Goal: Task Accomplishment & Management: Use online tool/utility

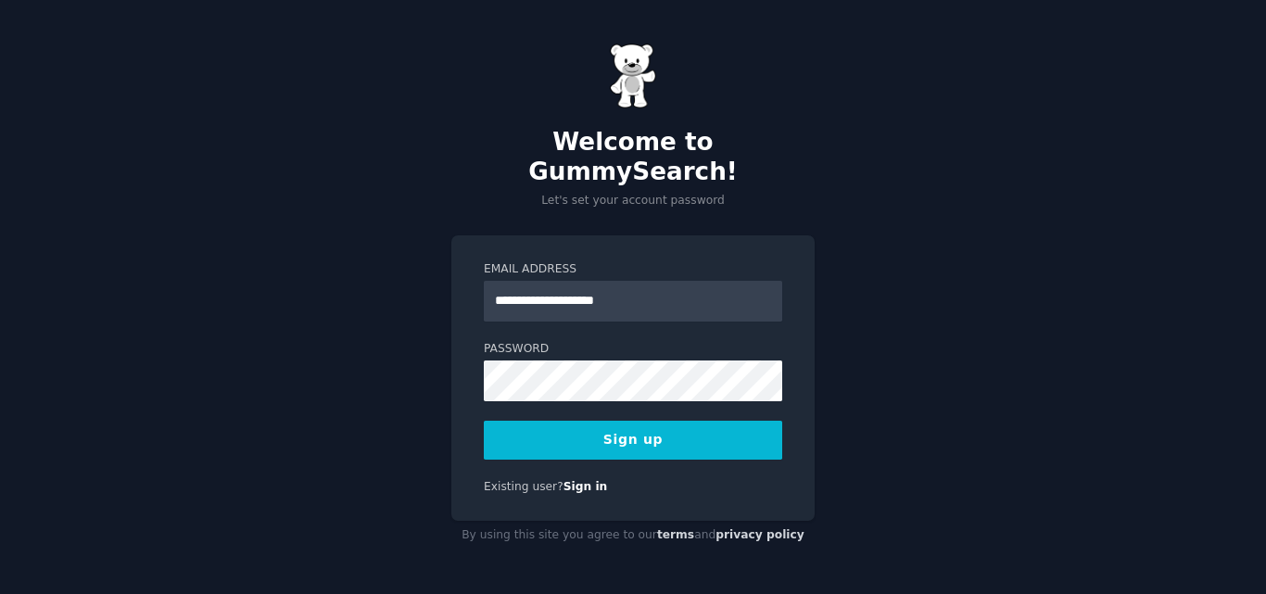
click at [565, 286] on input "**********" at bounding box center [633, 301] width 298 height 41
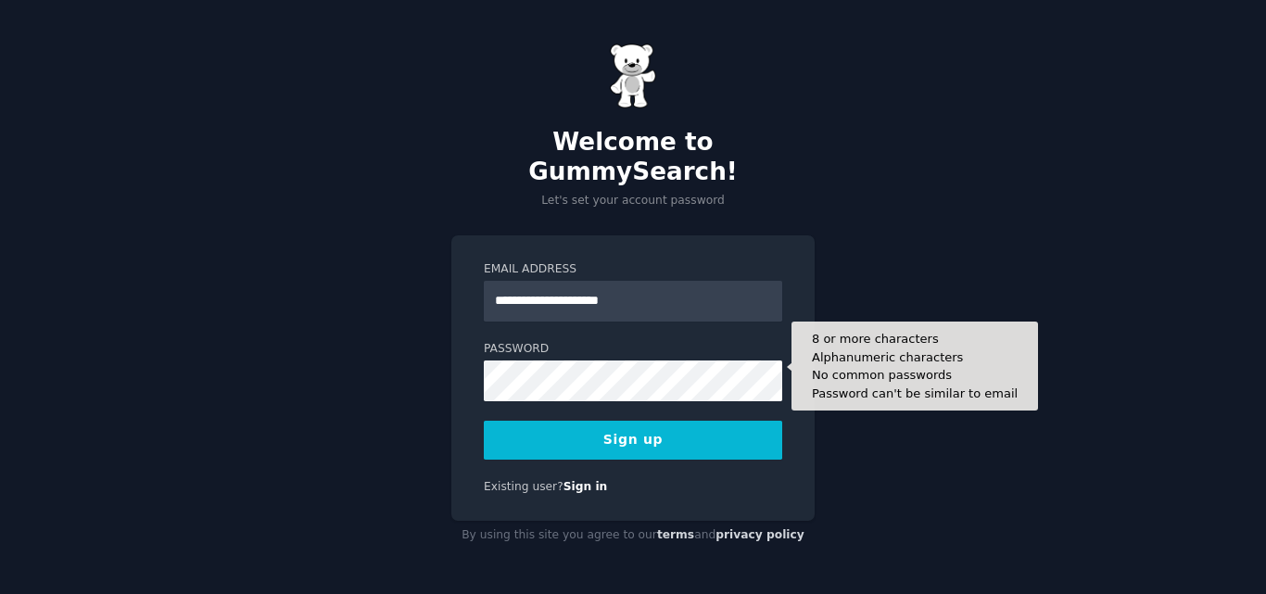
type input "**********"
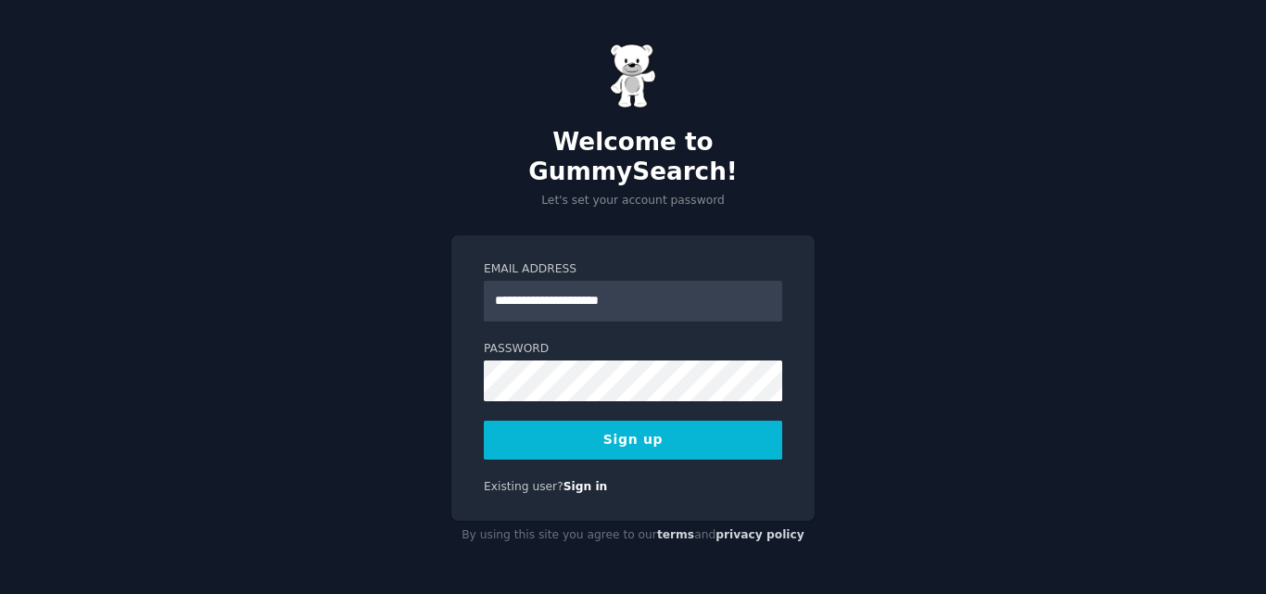
click at [373, 389] on div "**********" at bounding box center [633, 297] width 1266 height 594
click at [639, 429] on button "Sign up" at bounding box center [633, 440] width 298 height 39
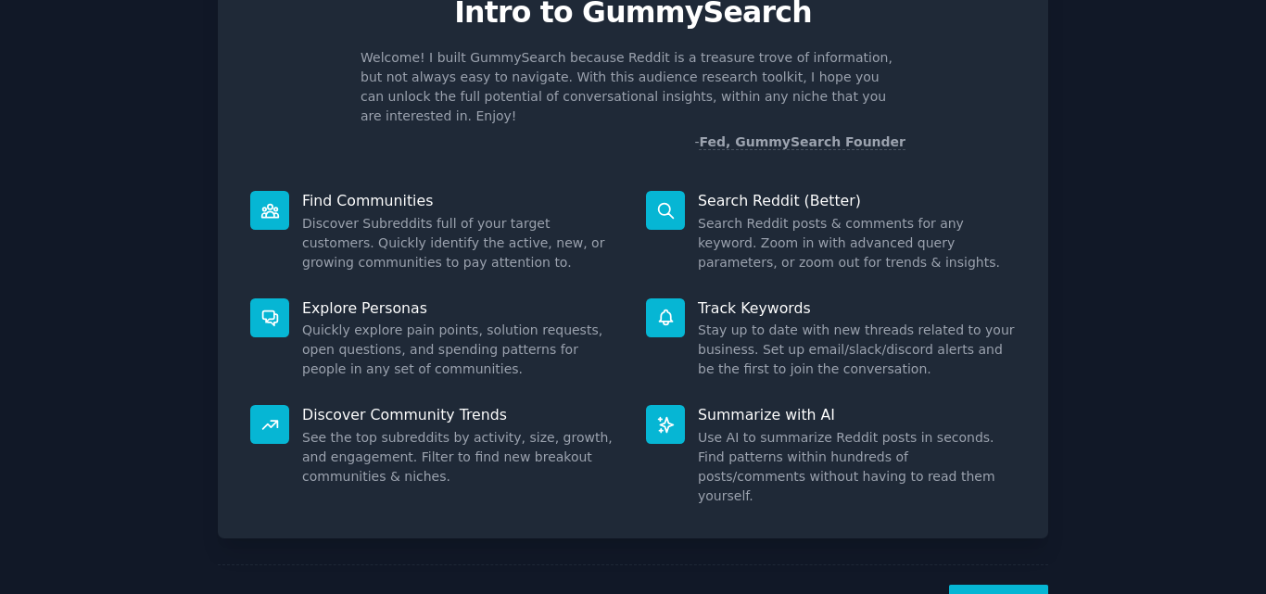
scroll to position [132, 0]
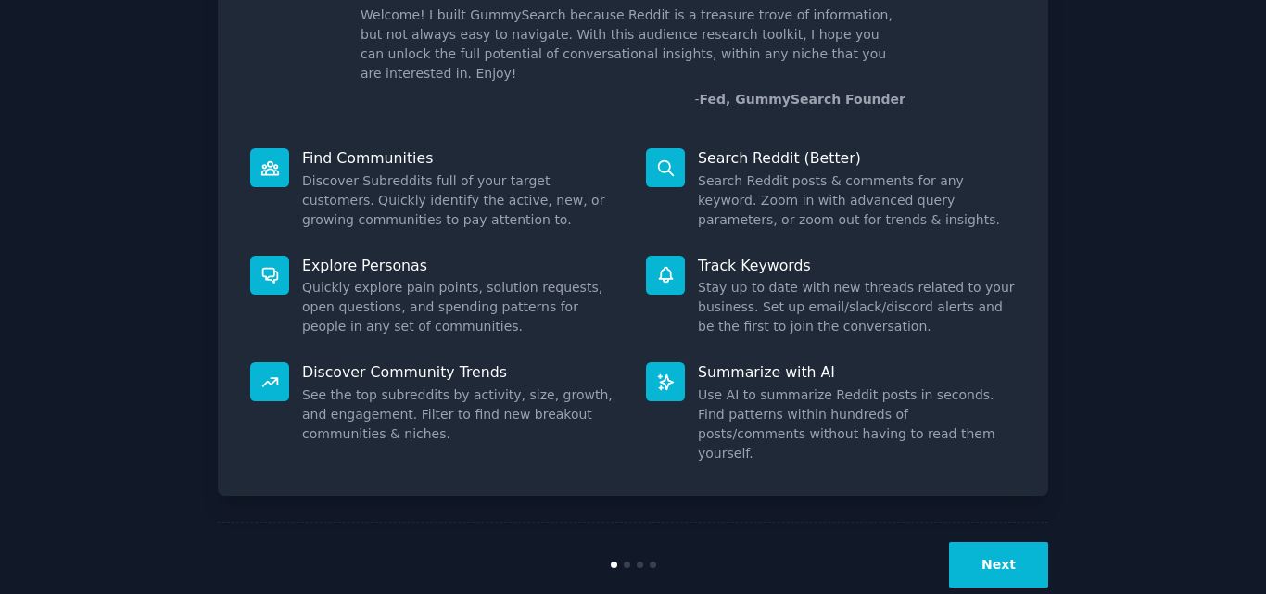
click at [996, 542] on button "Next" at bounding box center [998, 564] width 99 height 45
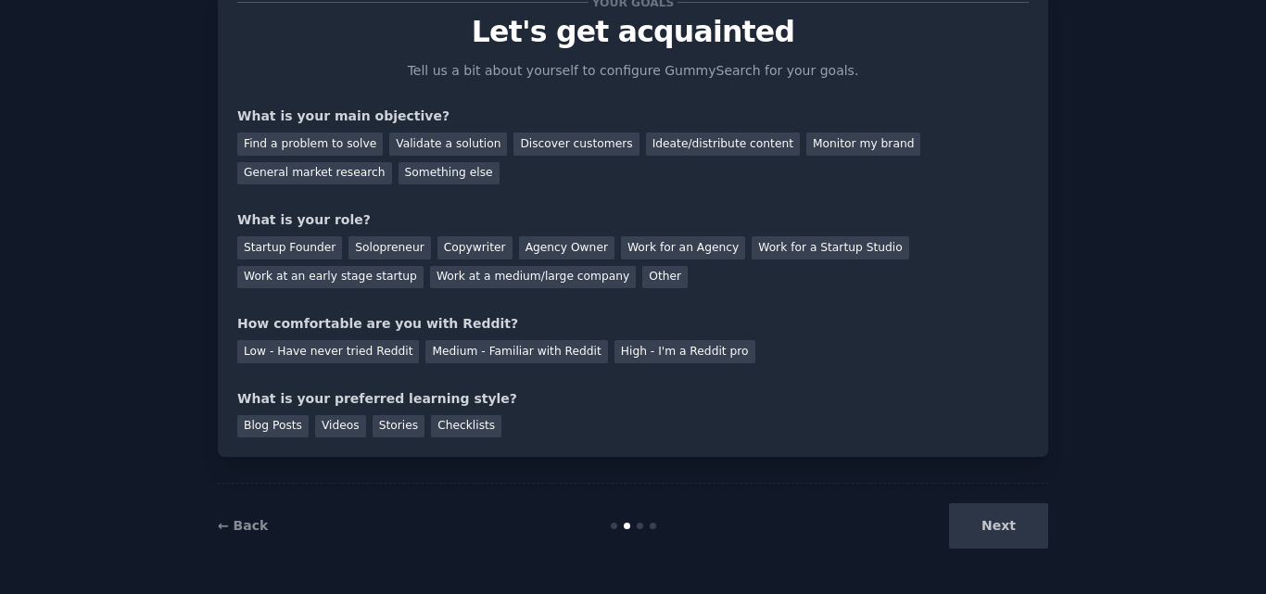
scroll to position [70, 0]
click at [928, 320] on div "How comfortable are you with Reddit?" at bounding box center [633, 323] width 792 height 19
click at [290, 150] on div "Find a problem to solve" at bounding box center [310, 144] width 146 height 23
click at [444, 143] on div "Validate a solution" at bounding box center [448, 144] width 118 height 23
click at [530, 146] on div "Discover customers" at bounding box center [576, 144] width 125 height 23
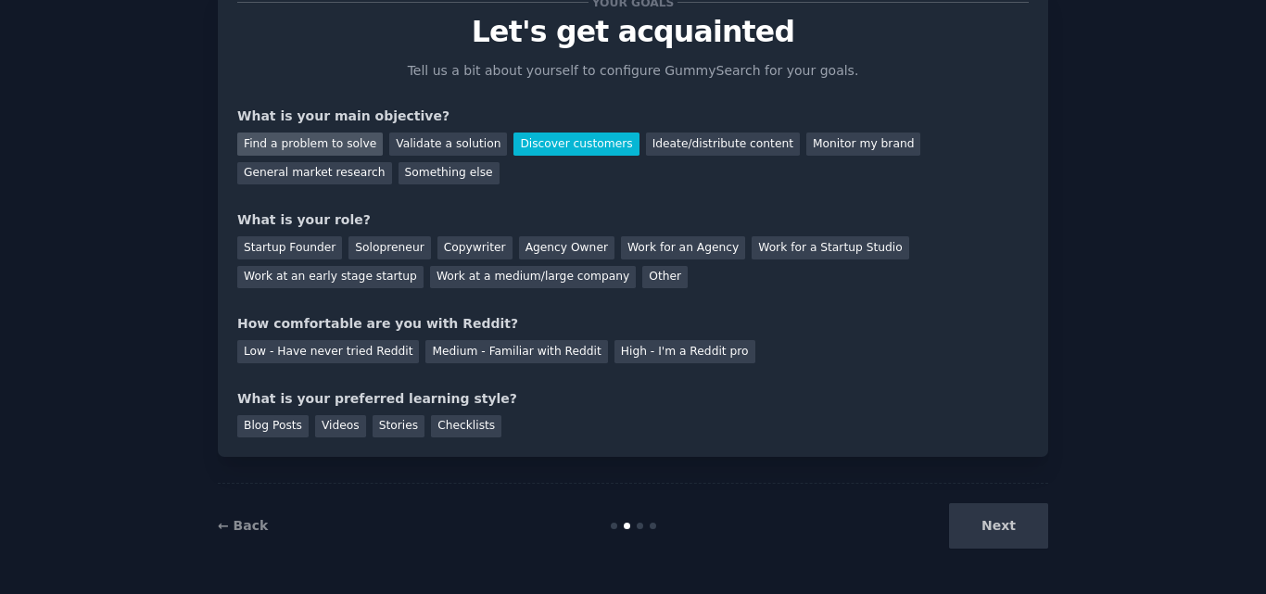
click at [285, 146] on div "Find a problem to solve" at bounding box center [310, 144] width 146 height 23
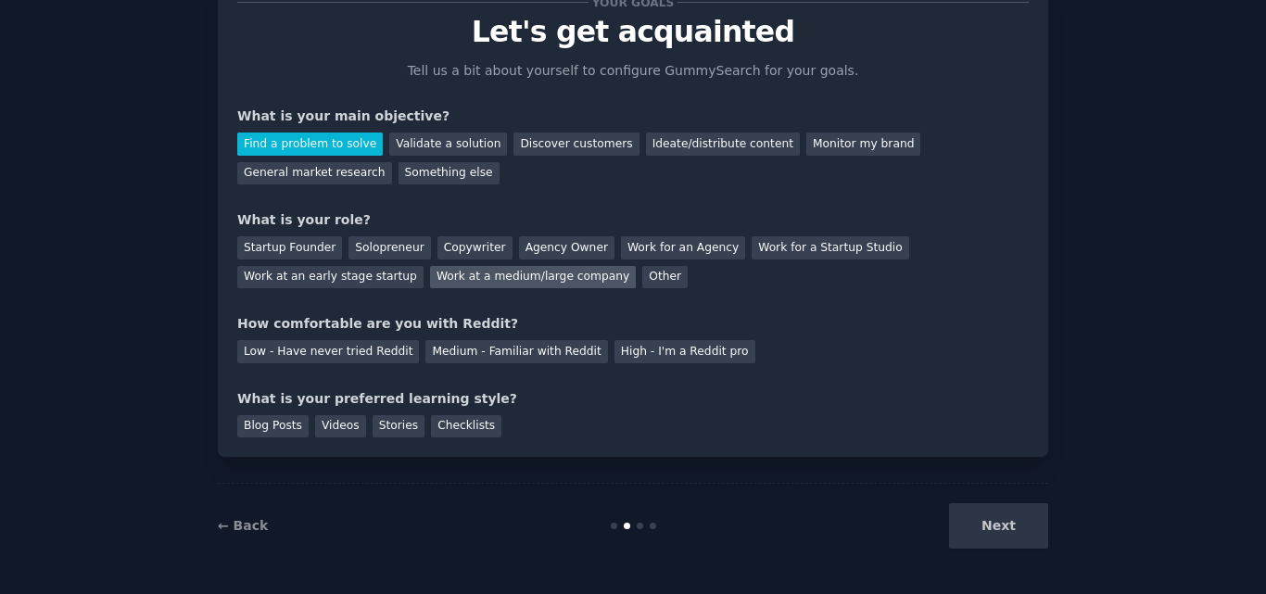
click at [430, 268] on div "Work at a medium/large company" at bounding box center [533, 277] width 206 height 23
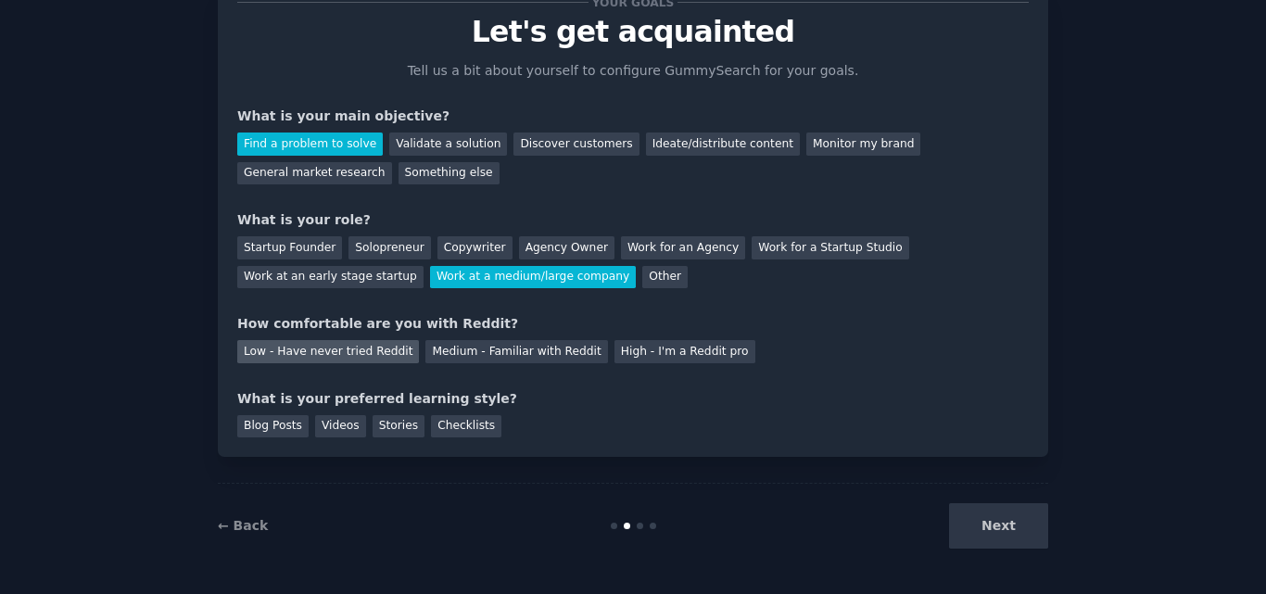
click at [335, 358] on div "Low - Have never tried Reddit" at bounding box center [328, 351] width 182 height 23
click at [343, 428] on div "Videos" at bounding box center [340, 426] width 51 height 23
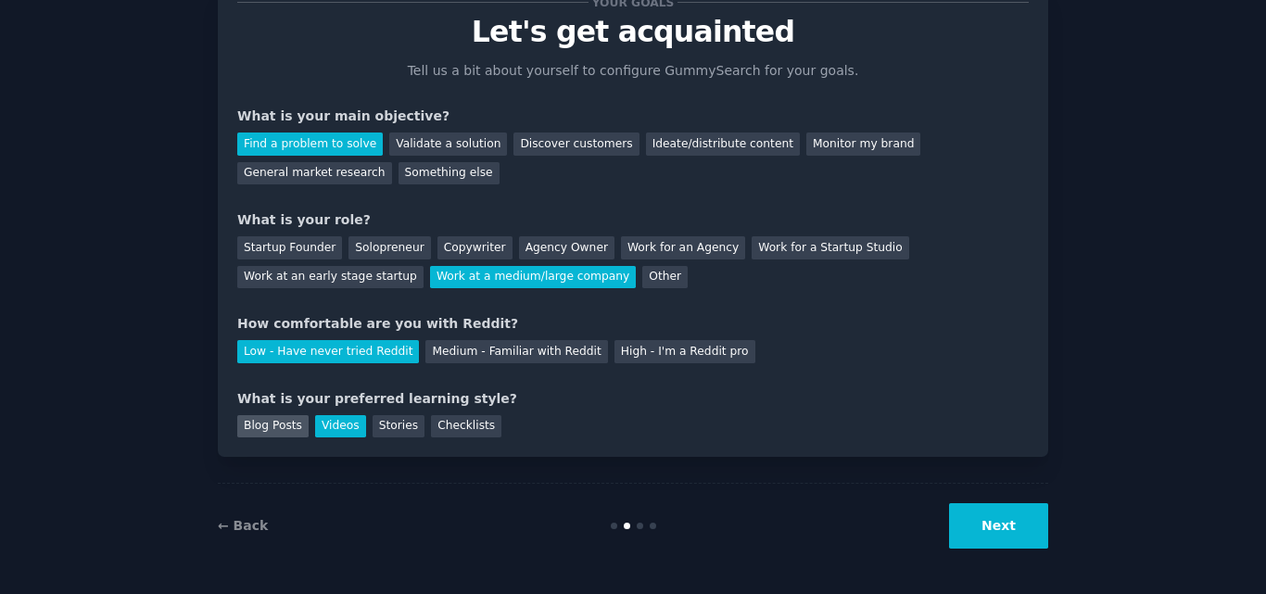
click at [277, 425] on div "Blog Posts" at bounding box center [272, 426] width 71 height 23
click at [318, 429] on div "Videos" at bounding box center [340, 426] width 51 height 23
click at [265, 421] on div "Blog Posts" at bounding box center [272, 426] width 71 height 23
click at [435, 420] on div "Checklists" at bounding box center [466, 426] width 70 height 23
click at [242, 427] on div "Blog Posts" at bounding box center [272, 426] width 71 height 23
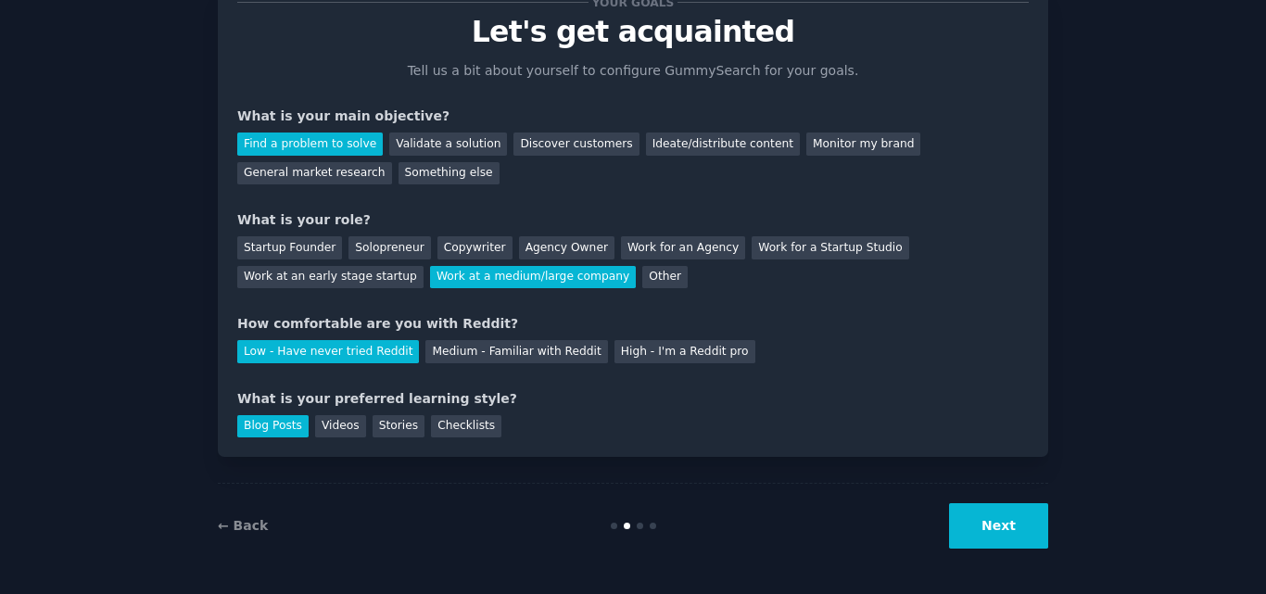
click at [1017, 508] on button "Next" at bounding box center [998, 525] width 99 height 45
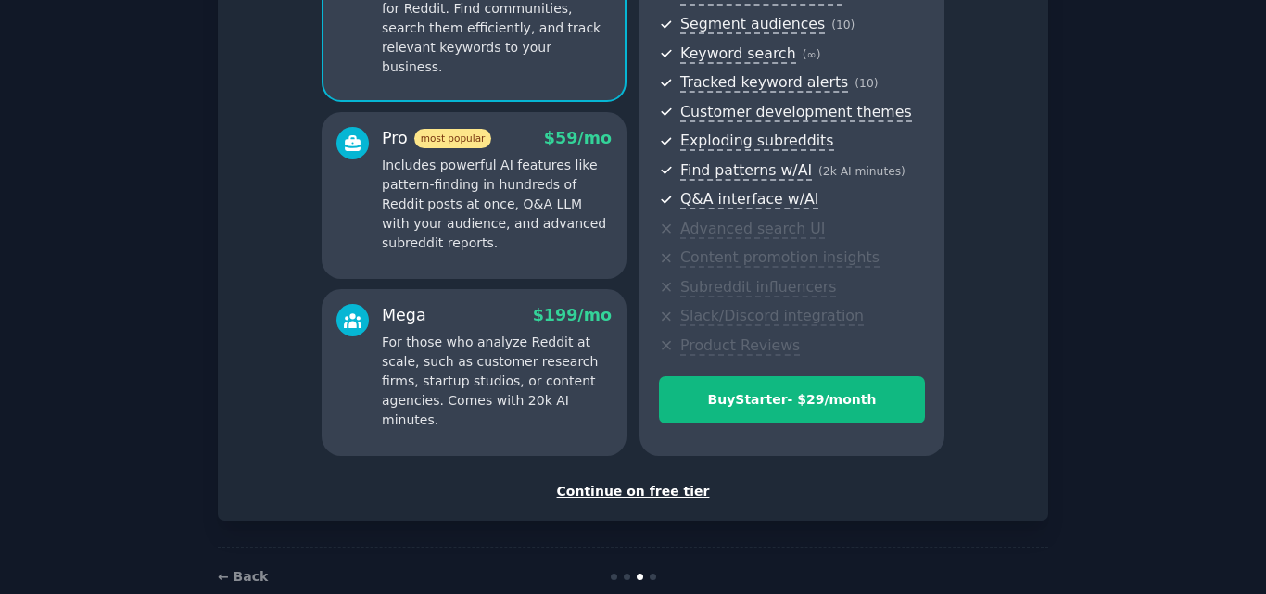
scroll to position [269, 0]
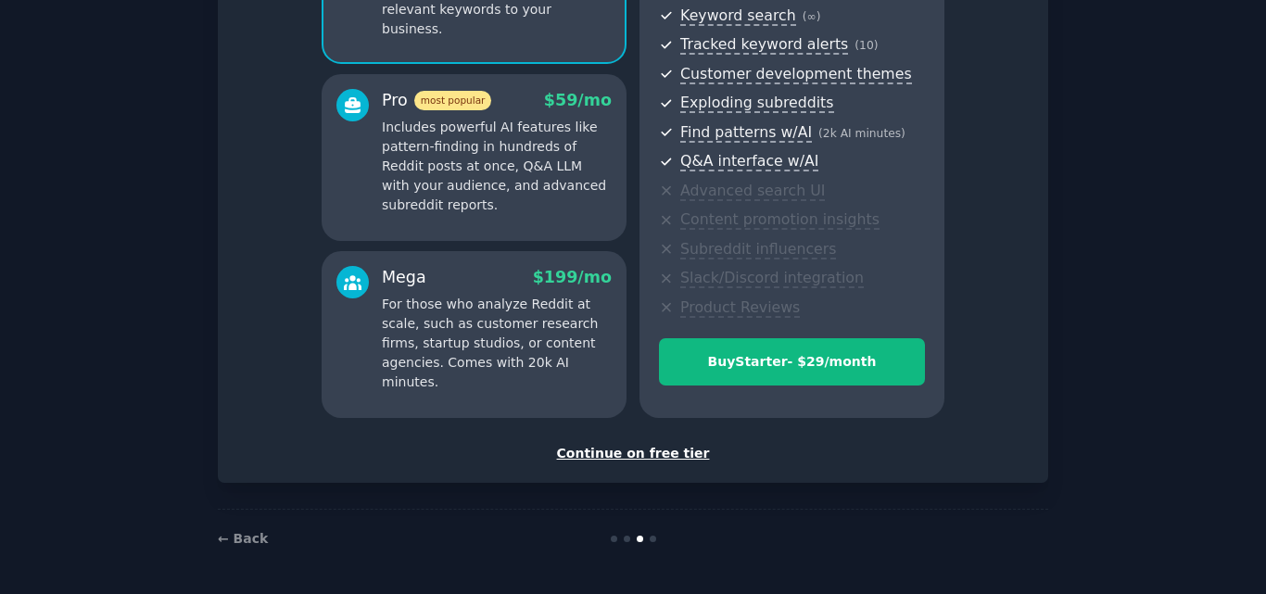
click at [638, 453] on div "Continue on free tier" at bounding box center [633, 453] width 792 height 19
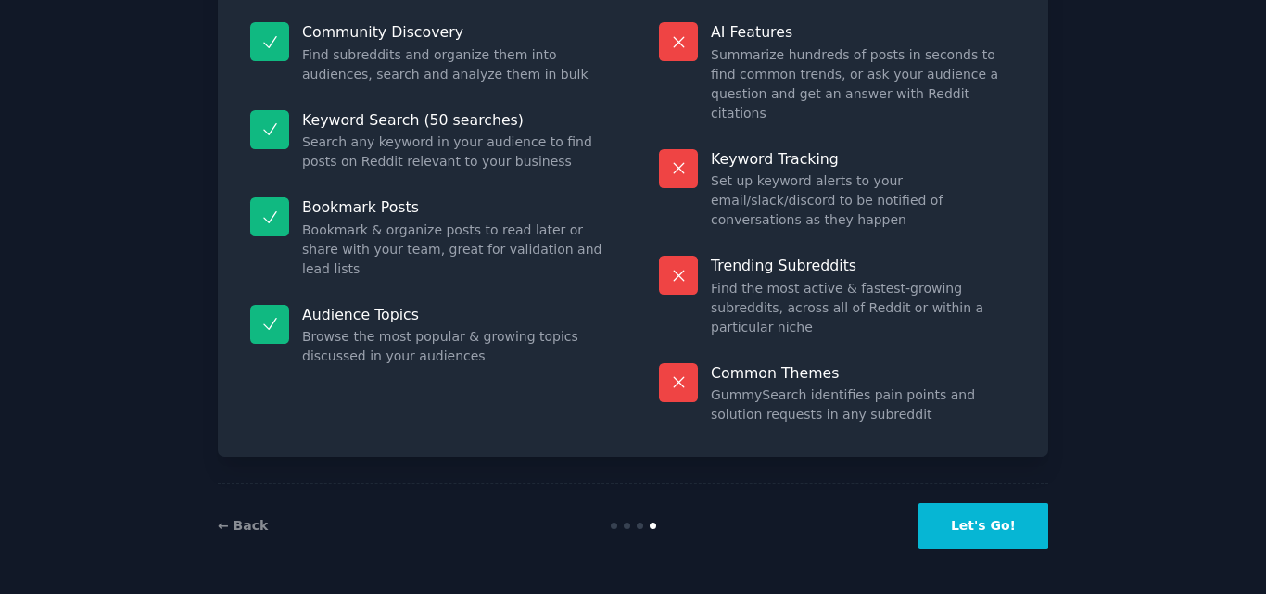
scroll to position [128, 0]
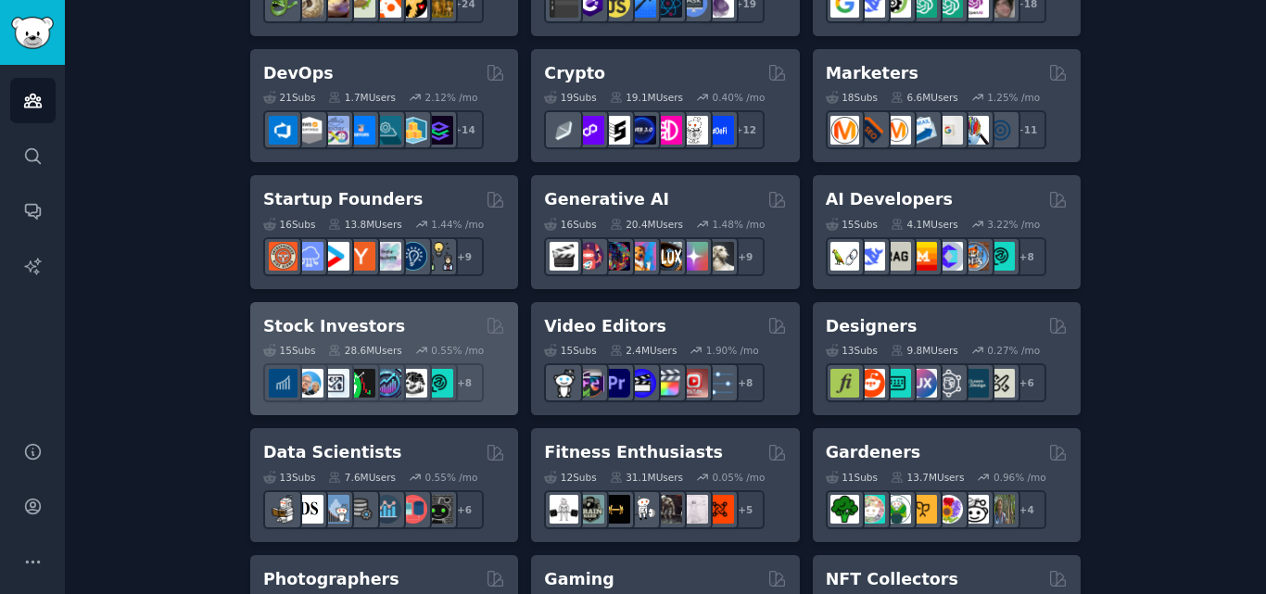
scroll to position [865, 0]
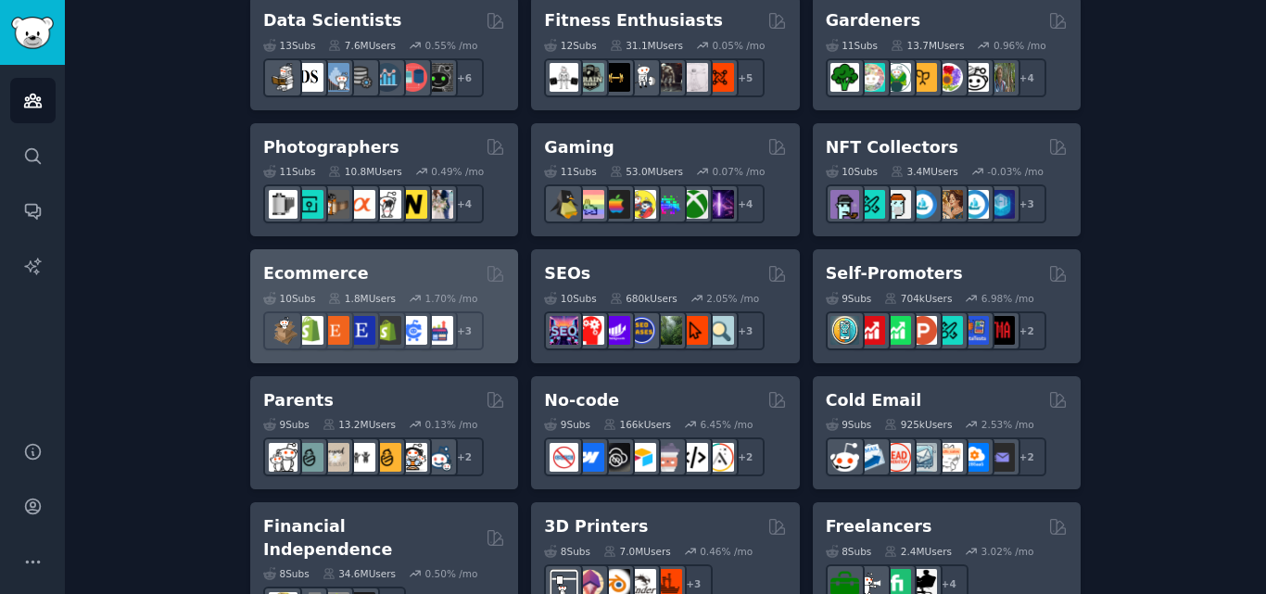
click at [386, 279] on div "Ecommerce" at bounding box center [384, 273] width 242 height 23
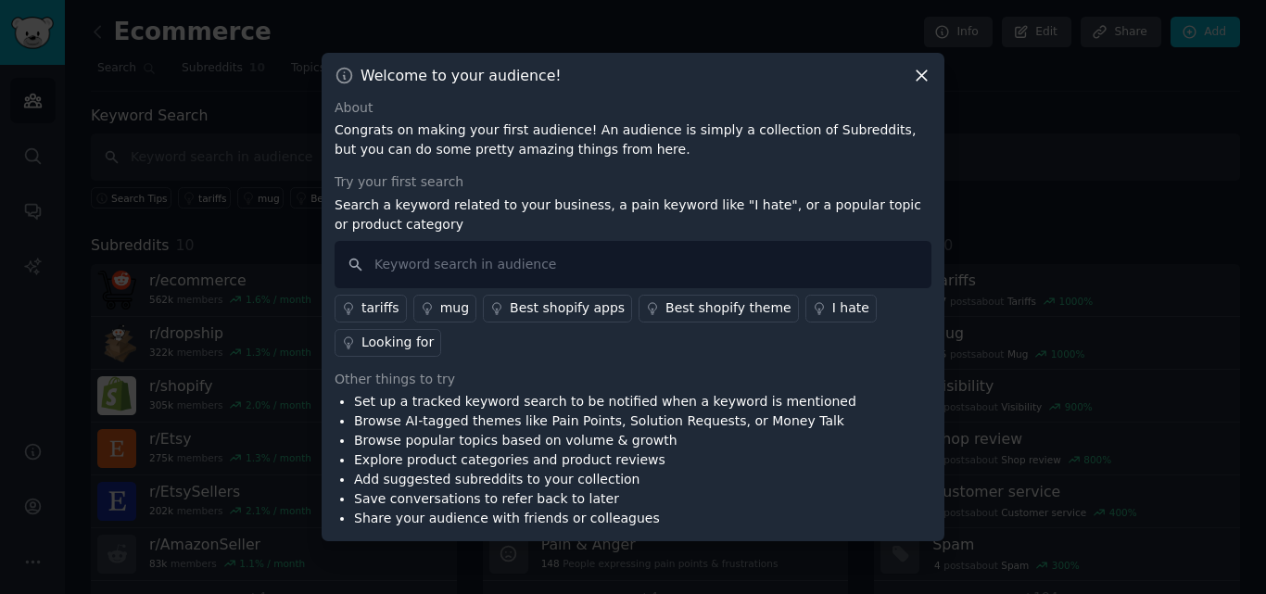
click at [933, 80] on div "Welcome to your audience! About Congrats on making your first audience! An audi…" at bounding box center [633, 297] width 623 height 489
click at [921, 79] on icon at bounding box center [921, 75] width 19 height 19
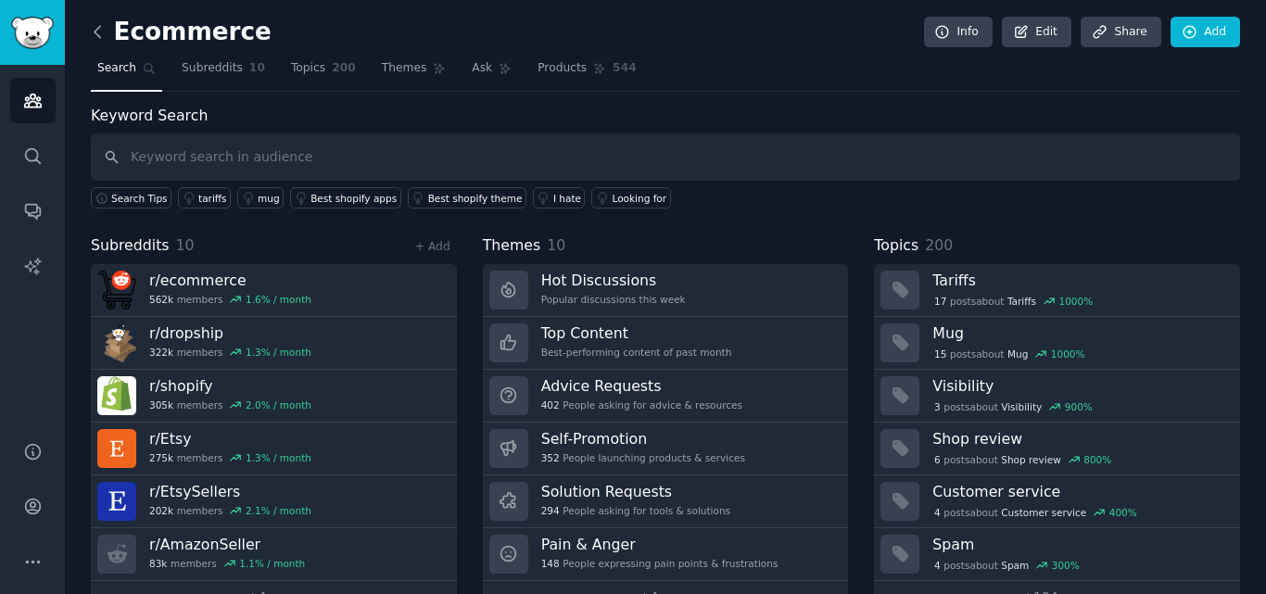
click at [104, 31] on icon at bounding box center [97, 31] width 19 height 19
